Goal: Task Accomplishment & Management: Complete application form

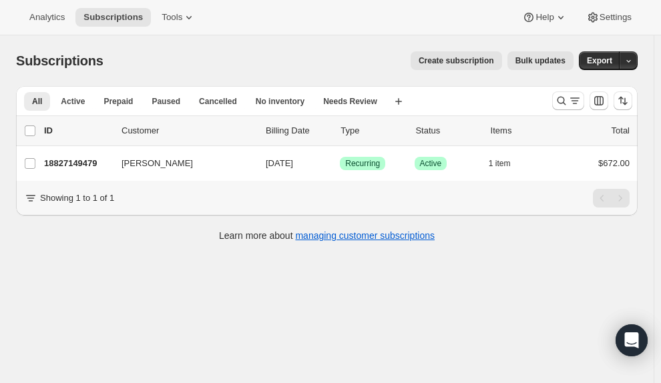
click at [487, 61] on span "Create subscription" at bounding box center [455, 60] width 75 height 11
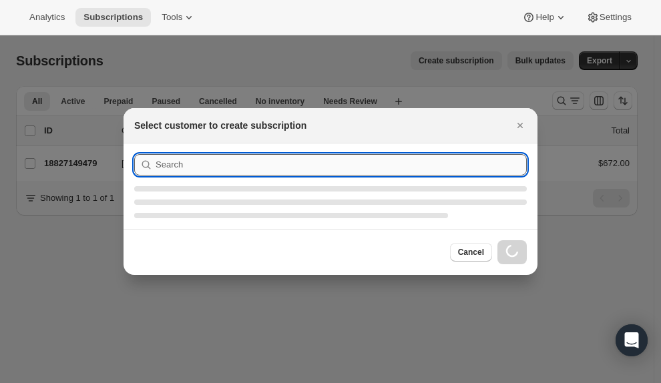
click at [278, 161] on input ":rc:" at bounding box center [341, 164] width 371 height 21
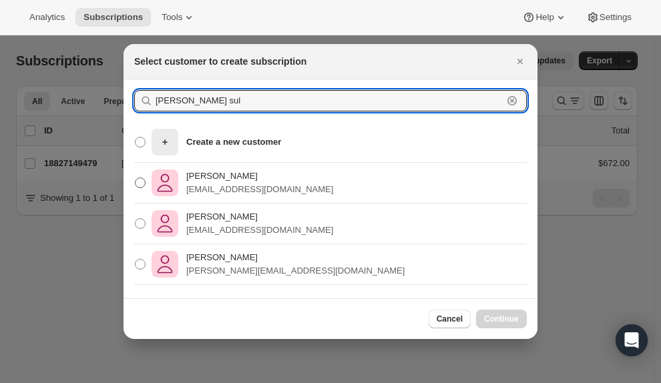
type input "[PERSON_NAME] sul"
click at [141, 186] on span ":rc:" at bounding box center [140, 183] width 11 height 11
click at [135, 178] on input "[PERSON_NAME] [EMAIL_ADDRESS][DOMAIN_NAME]" at bounding box center [135, 178] width 1 height 1
radio input "true"
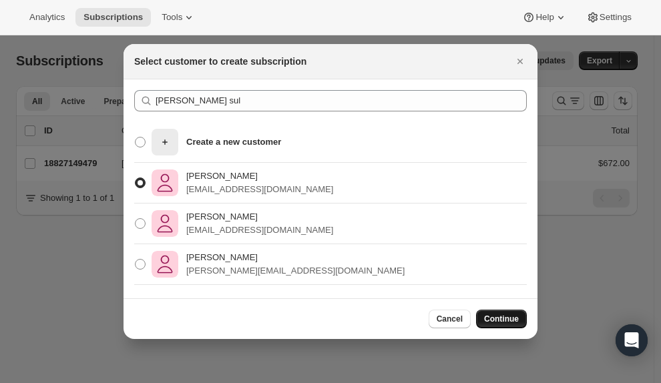
click at [509, 322] on span "Continue" at bounding box center [501, 319] width 35 height 11
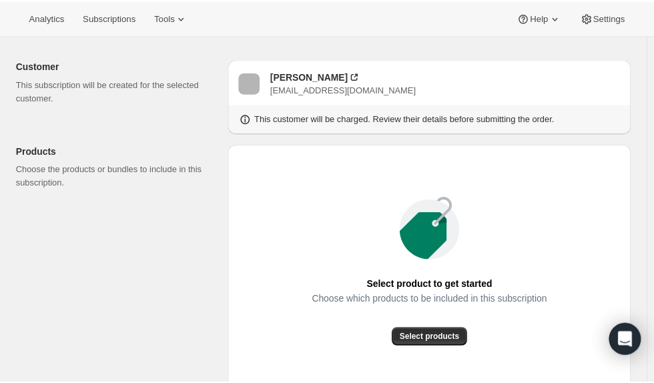
scroll to position [200, 0]
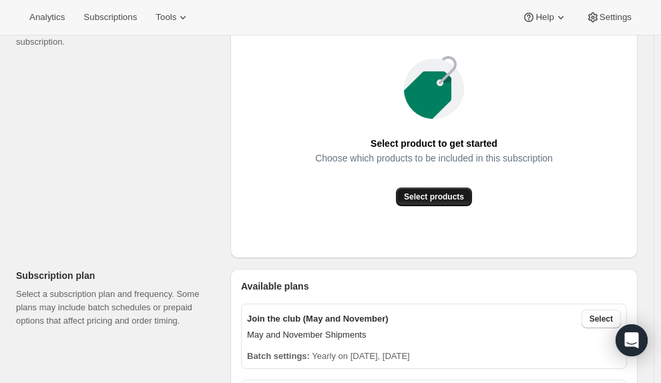
click at [443, 199] on span "Select products" at bounding box center [434, 197] width 60 height 11
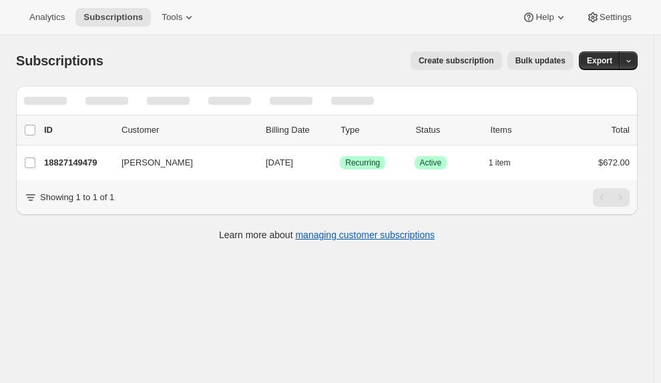
click at [489, 61] on span "Create subscription" at bounding box center [455, 60] width 75 height 11
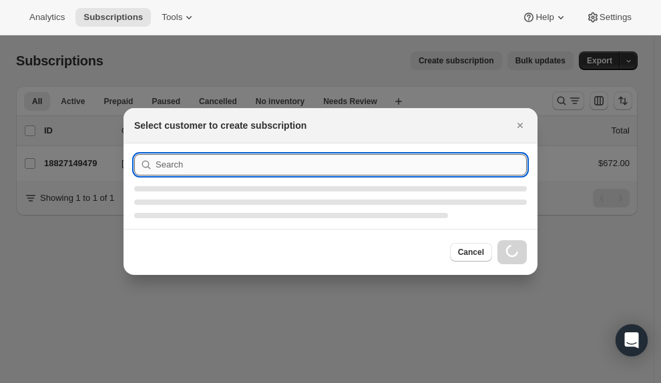
click at [387, 170] on input ":rc:" at bounding box center [341, 164] width 371 height 21
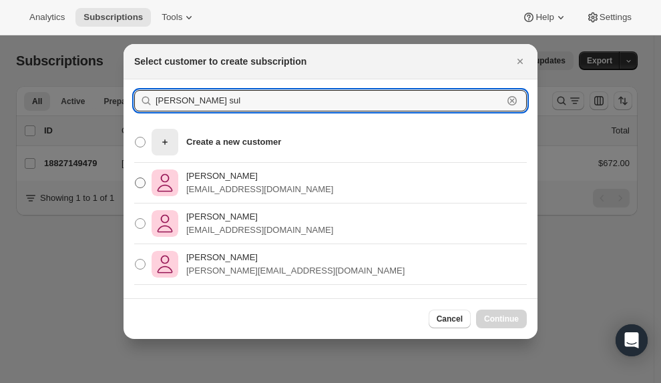
type input "[PERSON_NAME] sul"
click at [138, 176] on label "[PERSON_NAME] [EMAIL_ADDRESS][DOMAIN_NAME]" at bounding box center [233, 183] width 199 height 32
click at [135, 178] on input "[PERSON_NAME] [EMAIL_ADDRESS][DOMAIN_NAME]" at bounding box center [135, 178] width 1 height 1
radio input "true"
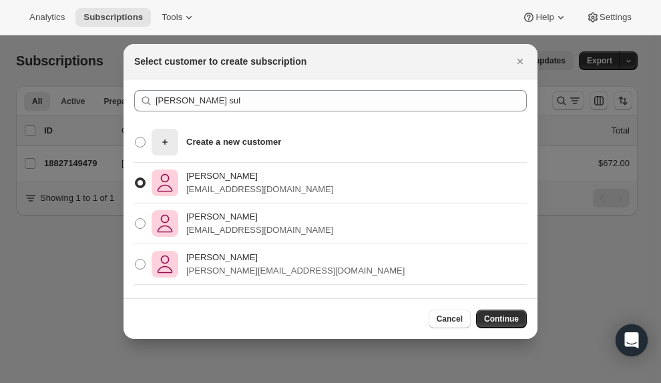
click at [502, 332] on div "Cancel Continue" at bounding box center [330, 318] width 414 height 41
click at [501, 316] on span "Continue" at bounding box center [501, 319] width 35 height 11
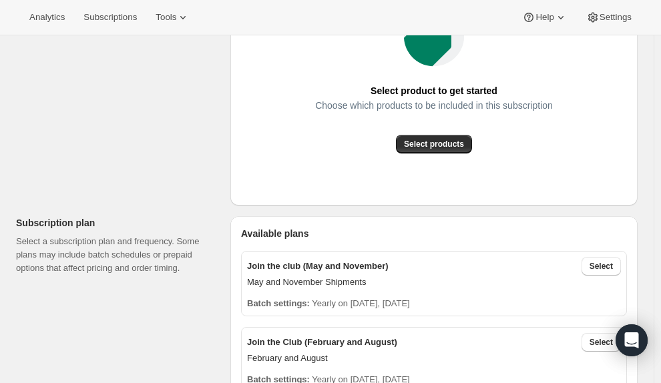
scroll to position [267, 0]
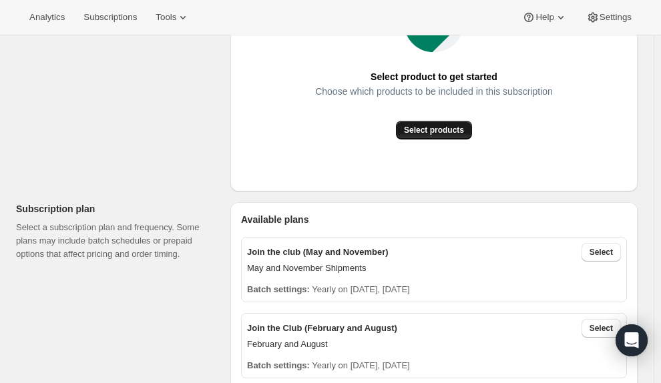
click at [454, 135] on button "Select products" at bounding box center [434, 130] width 76 height 19
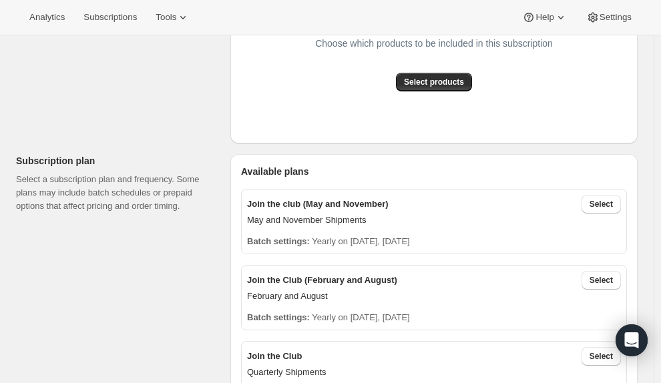
scroll to position [334, 0]
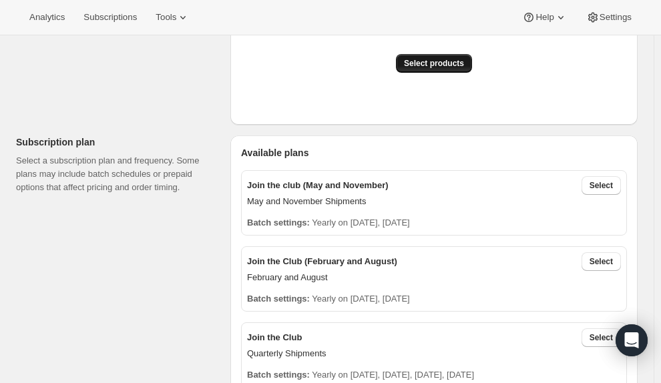
click at [440, 63] on span "Select products" at bounding box center [434, 63] width 60 height 11
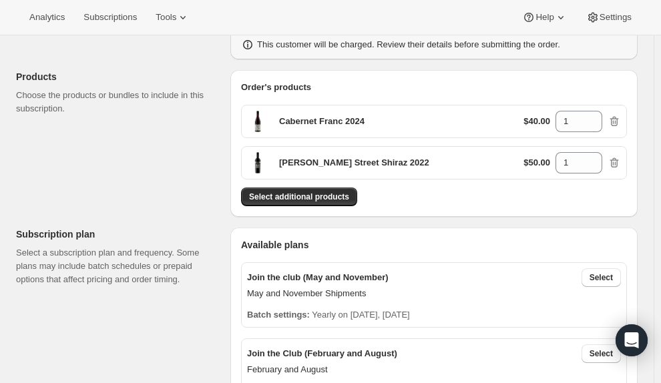
scroll to position [200, 0]
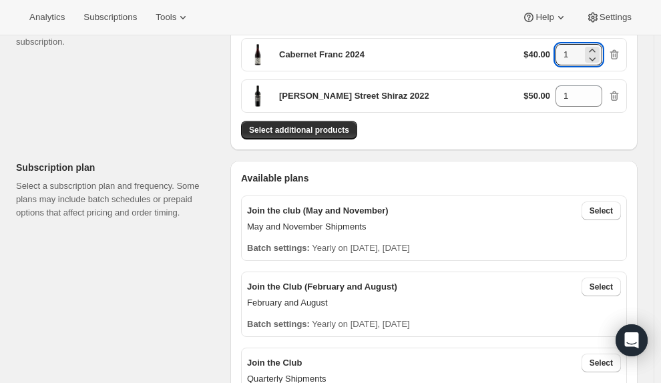
drag, startPoint x: 587, startPoint y: 59, endPoint x: 542, endPoint y: 60, distance: 45.4
click at [542, 60] on div "$40.00 1" at bounding box center [571, 54] width 97 height 21
type input "6"
drag, startPoint x: 579, startPoint y: 94, endPoint x: 541, endPoint y: 97, distance: 37.5
click at [541, 97] on div "$50.00 1" at bounding box center [571, 95] width 97 height 21
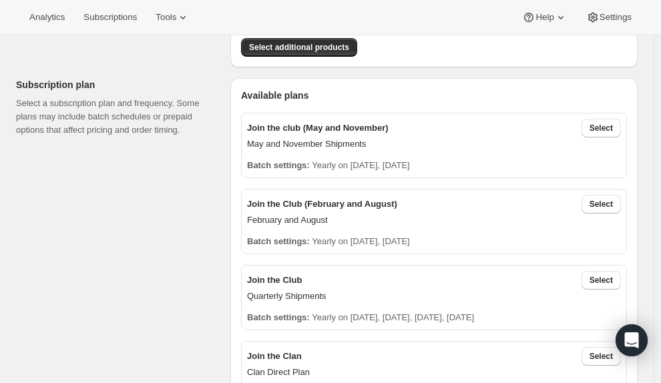
scroll to position [267, 0]
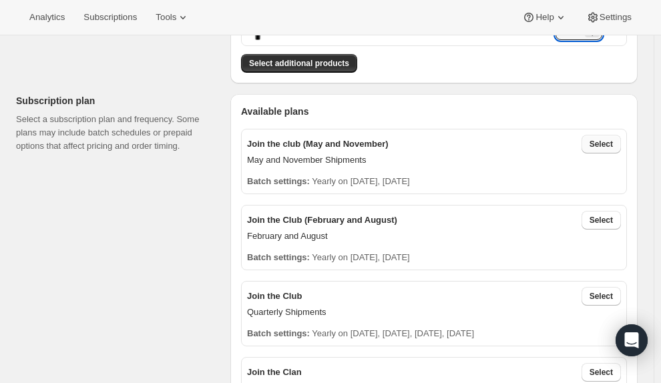
type input "6"
click at [599, 137] on button "Select" at bounding box center [600, 144] width 39 height 19
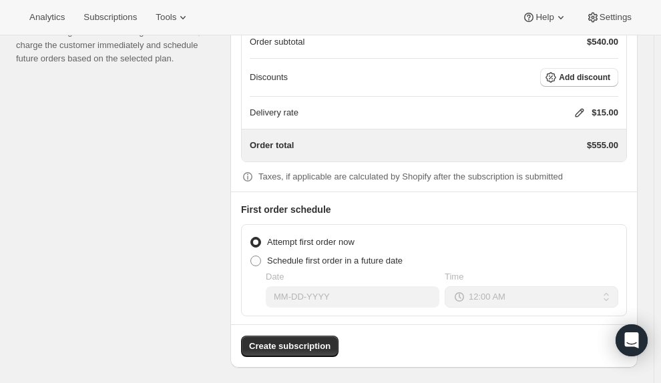
scroll to position [1226, 0]
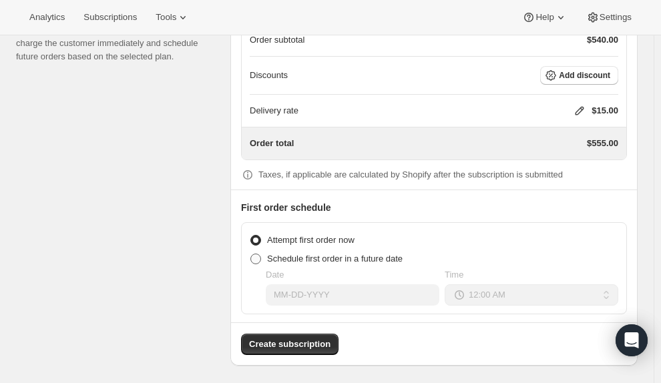
click at [307, 254] on span "Schedule first order in a future date" at bounding box center [334, 259] width 135 height 10
click at [251, 254] on input "Schedule first order in a future date" at bounding box center [250, 254] width 1 height 1
radio input "true"
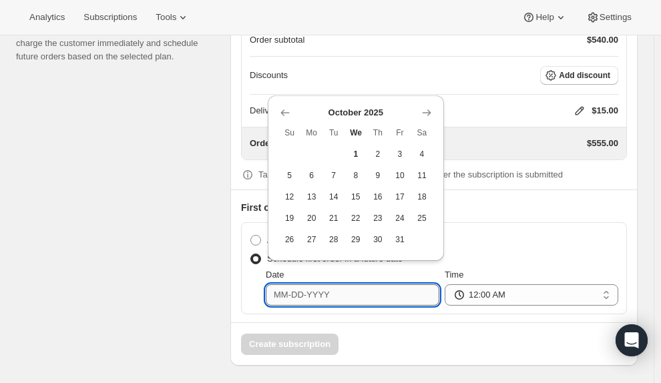
click at [397, 285] on input "Date" at bounding box center [353, 294] width 174 height 21
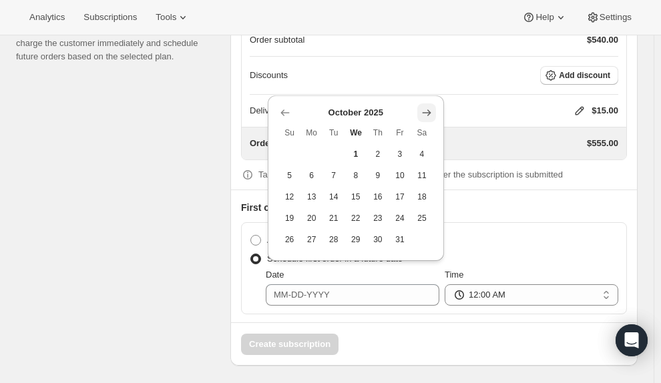
click at [424, 113] on icon "Show next month, November 2025" at bounding box center [426, 112] width 9 height 7
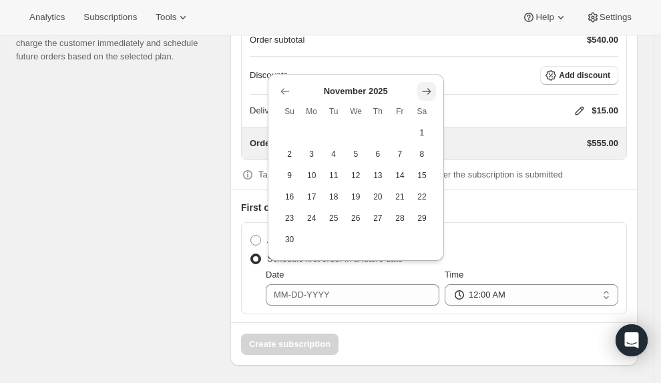
click at [424, 113] on span "Sa" at bounding box center [421, 111] width 11 height 11
click at [431, 89] on icon "Show next month, December 2025" at bounding box center [426, 91] width 13 height 13
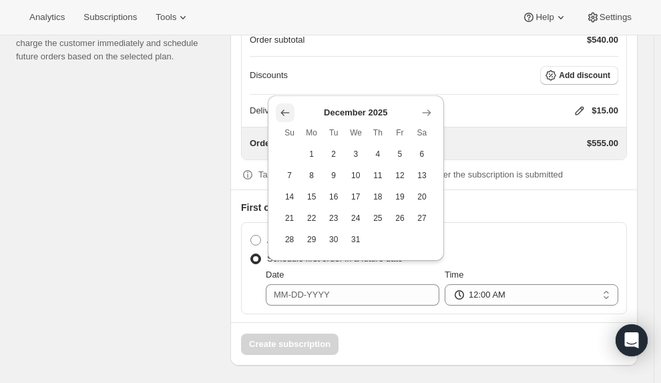
click at [290, 119] on button "Show previous month, November 2025" at bounding box center [285, 112] width 19 height 19
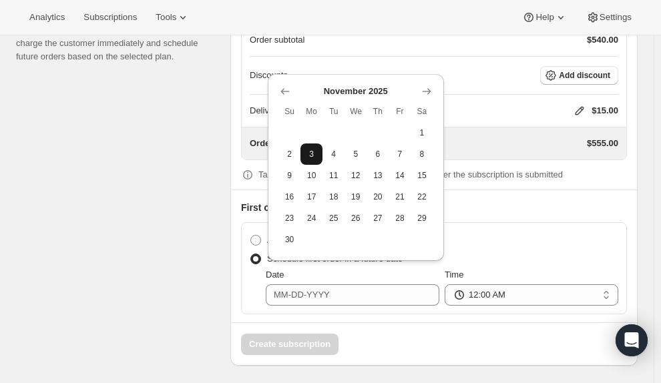
click at [318, 152] on button "3" at bounding box center [311, 154] width 22 height 21
type input "[DATE]"
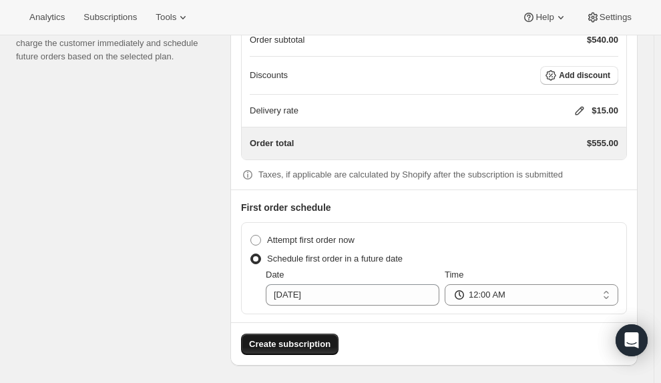
click at [314, 338] on span "Create subscription" at bounding box center [289, 344] width 81 height 13
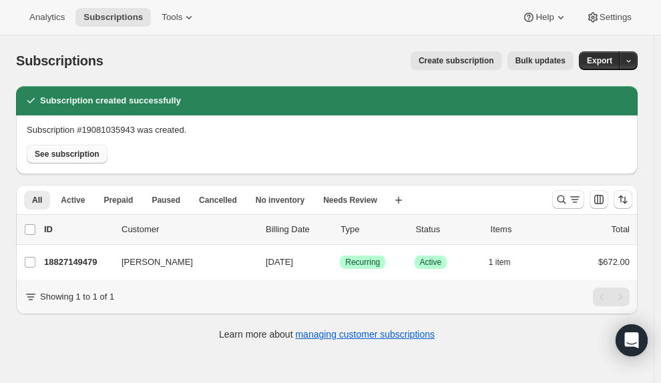
click at [72, 154] on span "See subscription" at bounding box center [67, 154] width 65 height 11
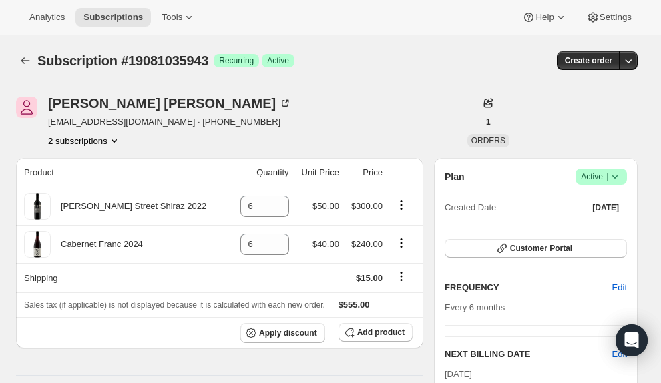
click at [112, 135] on icon "Product actions" at bounding box center [113, 140] width 13 height 13
click at [112, 137] on icon "Product actions" at bounding box center [113, 140] width 13 height 13
click at [259, 145] on div "[PERSON_NAME] [EMAIL_ADDRESS][DOMAIN_NAME] · [PHONE_NUMBER] 2 subscriptions" at bounding box center [233, 122] width 435 height 51
